Goal: Information Seeking & Learning: Learn about a topic

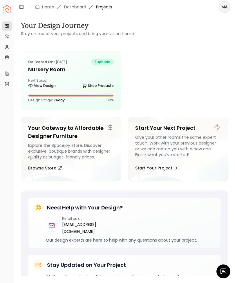
click at [43, 71] on h5 "Nursery Room" at bounding box center [71, 70] width 86 height 8
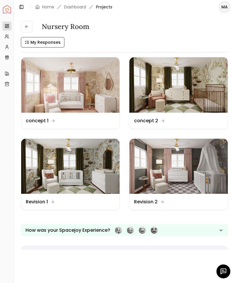
click at [147, 165] on img at bounding box center [178, 166] width 98 height 55
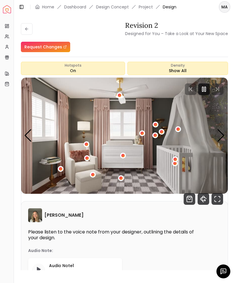
click at [216, 200] on icon "Fullscreen" at bounding box center [217, 199] width 12 height 12
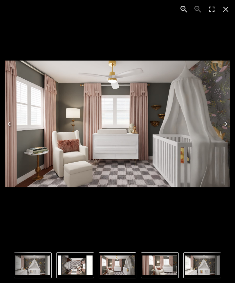
click at [230, 15] on button "Close" at bounding box center [226, 9] width 14 height 14
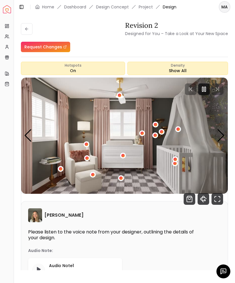
click at [29, 30] on icon at bounding box center [26, 29] width 5 height 5
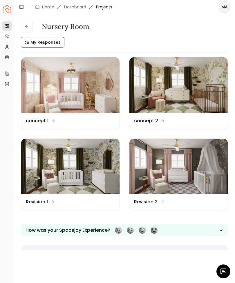
click at [156, 87] on img at bounding box center [178, 84] width 98 height 55
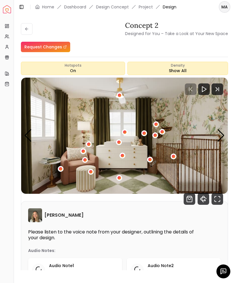
click at [214, 202] on icon "Fullscreen" at bounding box center [217, 199] width 12 height 12
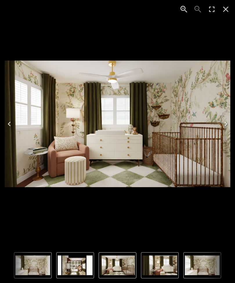
click at [224, 9] on icon "Close" at bounding box center [225, 9] width 9 height 9
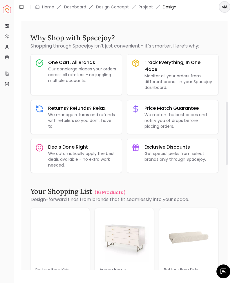
scroll to position [433, 0]
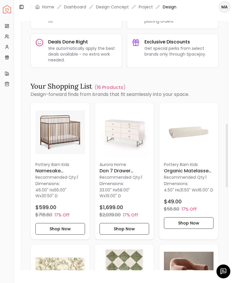
click at [60, 127] on img at bounding box center [60, 133] width 50 height 50
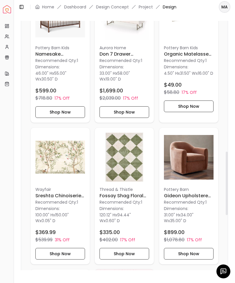
scroll to position [551, 0]
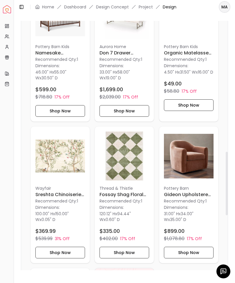
click at [183, 150] on img at bounding box center [189, 156] width 50 height 50
click at [48, 151] on img at bounding box center [60, 156] width 50 height 50
click at [120, 147] on img at bounding box center [124, 156] width 50 height 50
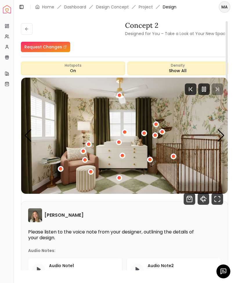
scroll to position [0, 0]
click at [26, 27] on icon at bounding box center [26, 29] width 5 height 5
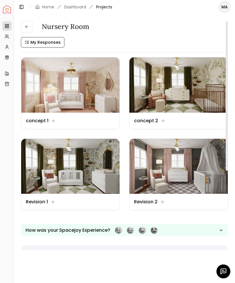
click at [51, 91] on img at bounding box center [70, 84] width 98 height 55
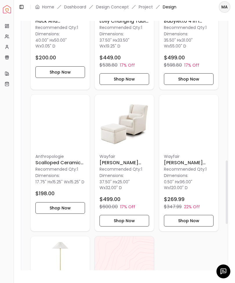
scroll to position [587, 0]
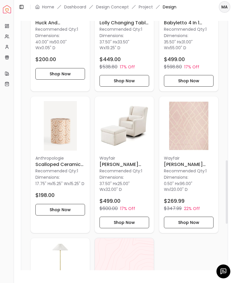
click at [112, 161] on h6 "[PERSON_NAME] Glider" at bounding box center [124, 164] width 50 height 7
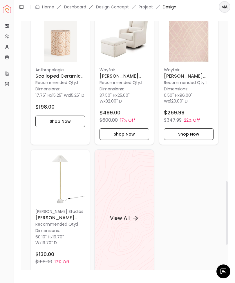
click at [118, 214] on h4 "View All" at bounding box center [120, 218] width 20 height 8
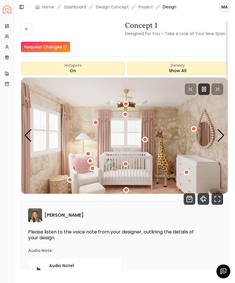
scroll to position [0, 0]
click at [27, 28] on icon at bounding box center [26, 29] width 5 height 5
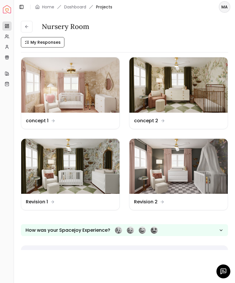
click at [150, 164] on img at bounding box center [178, 166] width 98 height 55
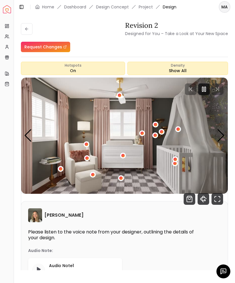
click at [214, 199] on icon "Fullscreen" at bounding box center [217, 199] width 12 height 12
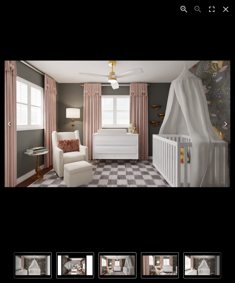
click at [163, 269] on img "2 of 4" at bounding box center [159, 266] width 35 height 20
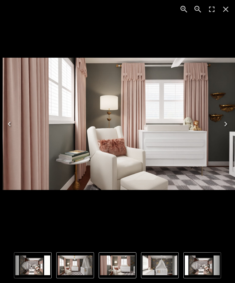
click at [83, 115] on img "2 of 4" at bounding box center [121, 124] width 236 height 132
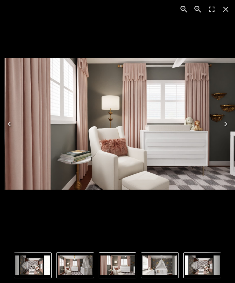
click at [163, 267] on img "3 of 4" at bounding box center [159, 266] width 35 height 20
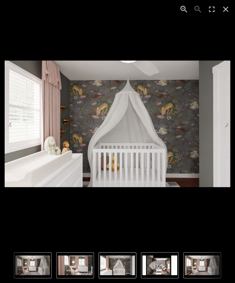
click at [29, 262] on img "1 of 4" at bounding box center [32, 266] width 35 height 20
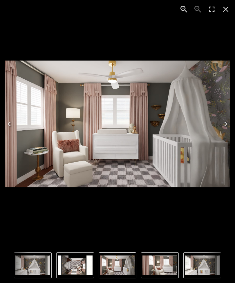
click at [192, 268] on img "3 of 4" at bounding box center [202, 266] width 35 height 20
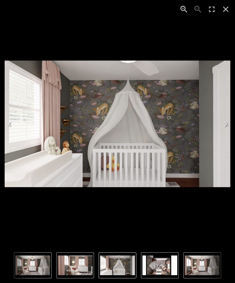
click at [28, 271] on img "1 of 4" at bounding box center [32, 266] width 35 height 20
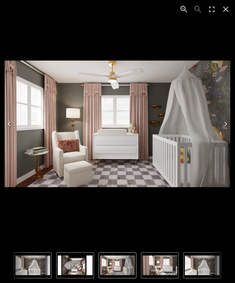
click at [226, 11] on icon "Close" at bounding box center [225, 9] width 9 height 9
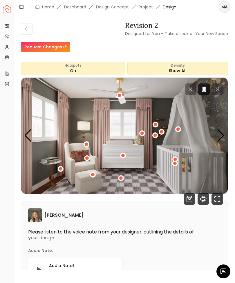
click at [28, 29] on icon at bounding box center [26, 29] width 3 height 0
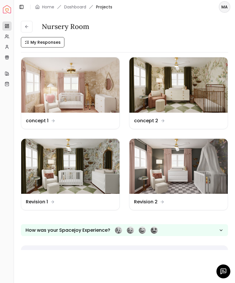
click at [34, 161] on img at bounding box center [70, 166] width 98 height 55
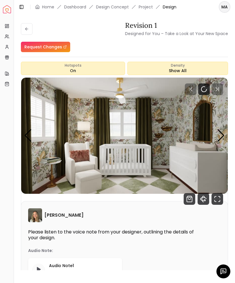
click at [218, 199] on icon "Fullscreen" at bounding box center [217, 199] width 12 height 12
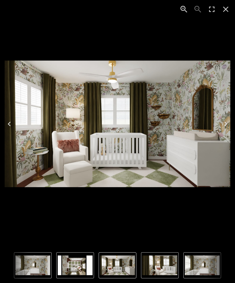
click at [225, 11] on icon "Close" at bounding box center [225, 9] width 9 height 9
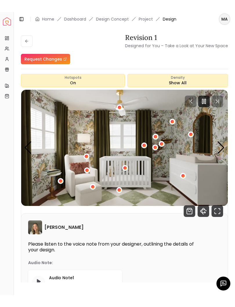
scroll to position [12, 0]
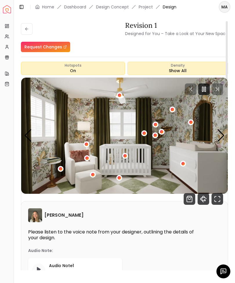
click at [214, 193] on icon "Fullscreen" at bounding box center [217, 199] width 12 height 12
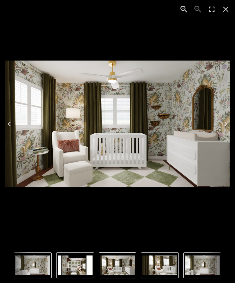
click at [225, 11] on icon "Close" at bounding box center [225, 9] width 9 height 9
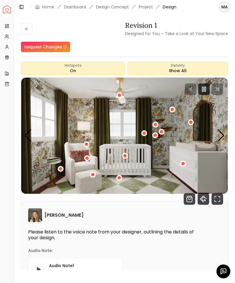
click at [203, 193] on icon "360 View" at bounding box center [203, 199] width 12 height 12
click at [28, 27] on icon at bounding box center [26, 29] width 5 height 5
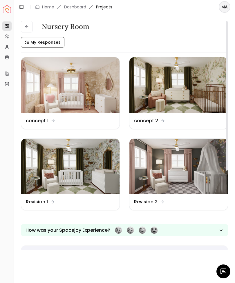
click at [60, 87] on img at bounding box center [70, 84] width 98 height 55
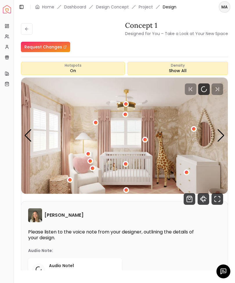
click at [200, 197] on icon "360 View" at bounding box center [203, 199] width 12 height 12
click at [201, 201] on icon "360 View" at bounding box center [203, 199] width 12 height 12
click at [23, 26] on button at bounding box center [27, 29] width 12 height 12
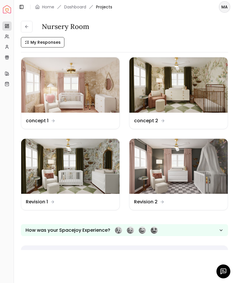
click at [171, 90] on img at bounding box center [178, 84] width 98 height 55
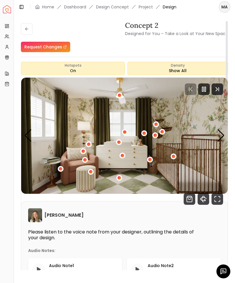
click at [199, 199] on icon "360 View" at bounding box center [203, 199] width 12 height 12
click at [28, 27] on icon at bounding box center [26, 29] width 5 height 5
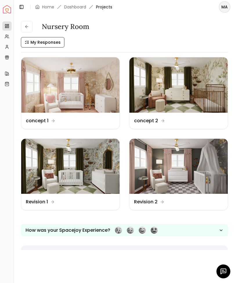
click at [176, 162] on img at bounding box center [178, 166] width 98 height 55
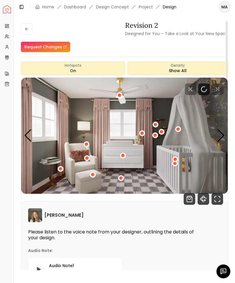
click at [200, 198] on icon "360 View" at bounding box center [203, 199] width 12 height 12
click at [216, 198] on icon "Fullscreen" at bounding box center [217, 199] width 12 height 12
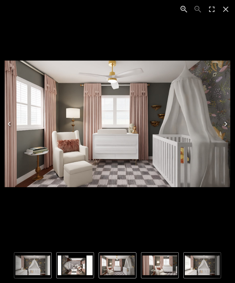
click at [223, 122] on icon "Next" at bounding box center [225, 123] width 9 height 9
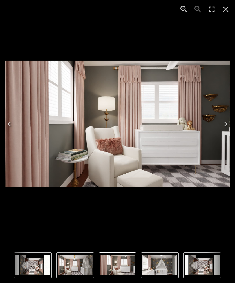
click at [230, 125] on button "Next" at bounding box center [225, 123] width 19 height 23
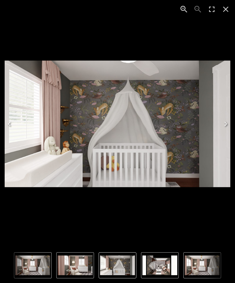
click at [226, 12] on icon "Close" at bounding box center [225, 9] width 9 height 9
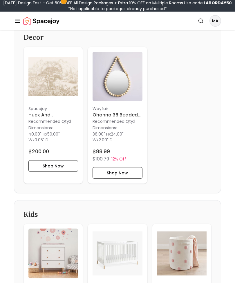
scroll to position [201, 0]
click at [53, 75] on img at bounding box center [53, 77] width 50 height 50
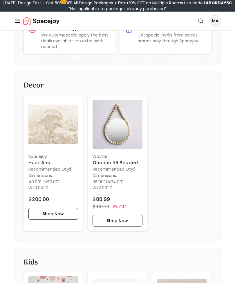
scroll to position [153, 0]
click at [43, 134] on img at bounding box center [53, 124] width 50 height 50
